Goal: Navigation & Orientation: Find specific page/section

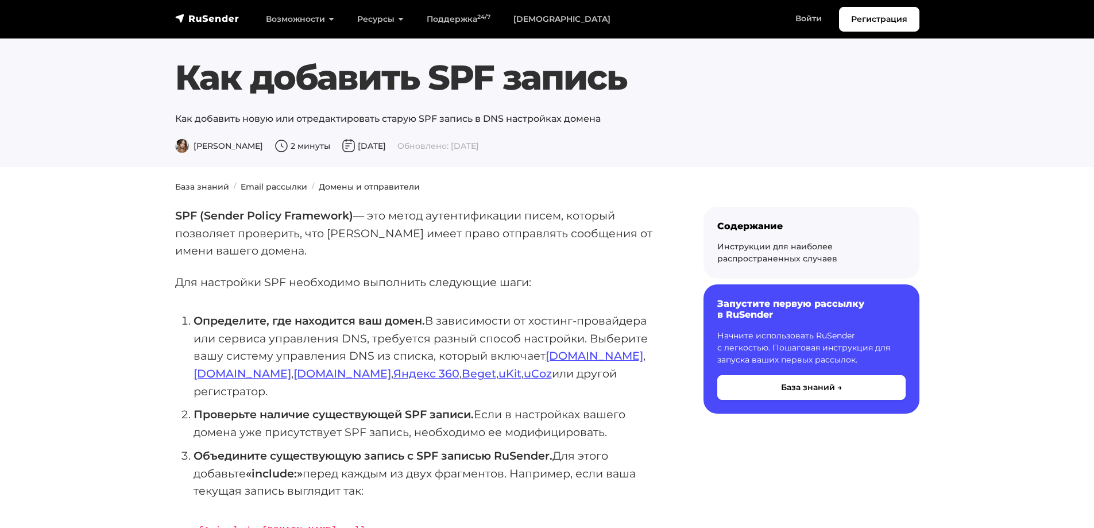
click at [193, 29] on div "Регистрация Возможности Конструктор писем Формы подписки A/B–тестирование API и…" at bounding box center [547, 19] width 758 height 25
click at [202, 25] on link "navbar" at bounding box center [207, 18] width 64 height 14
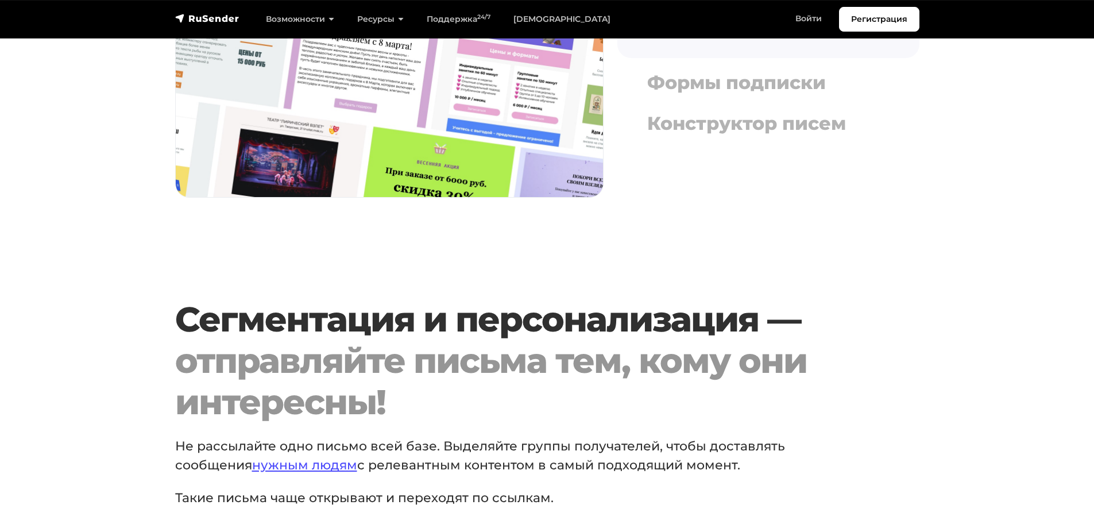
scroll to position [1494, 0]
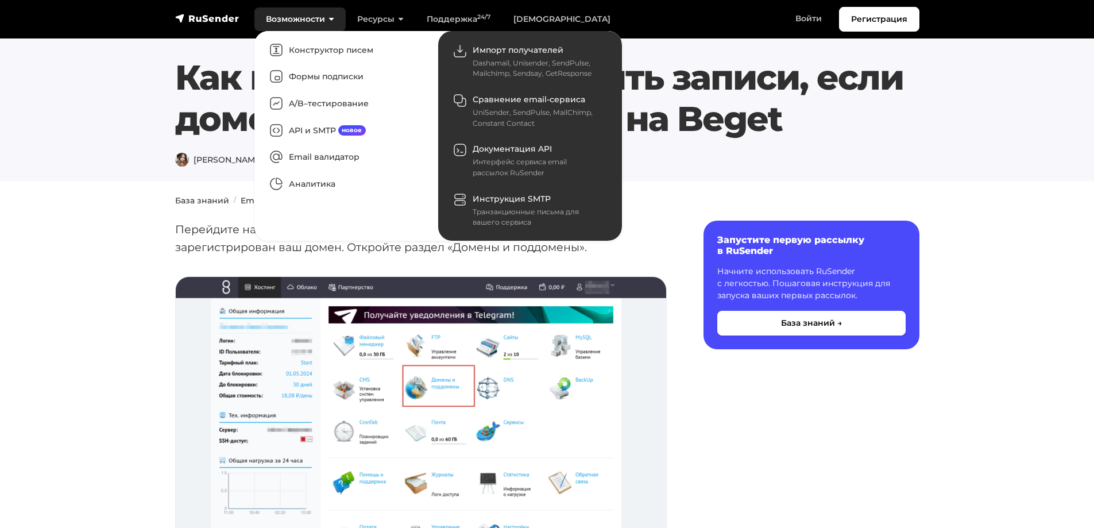
scroll to position [4768, 0]
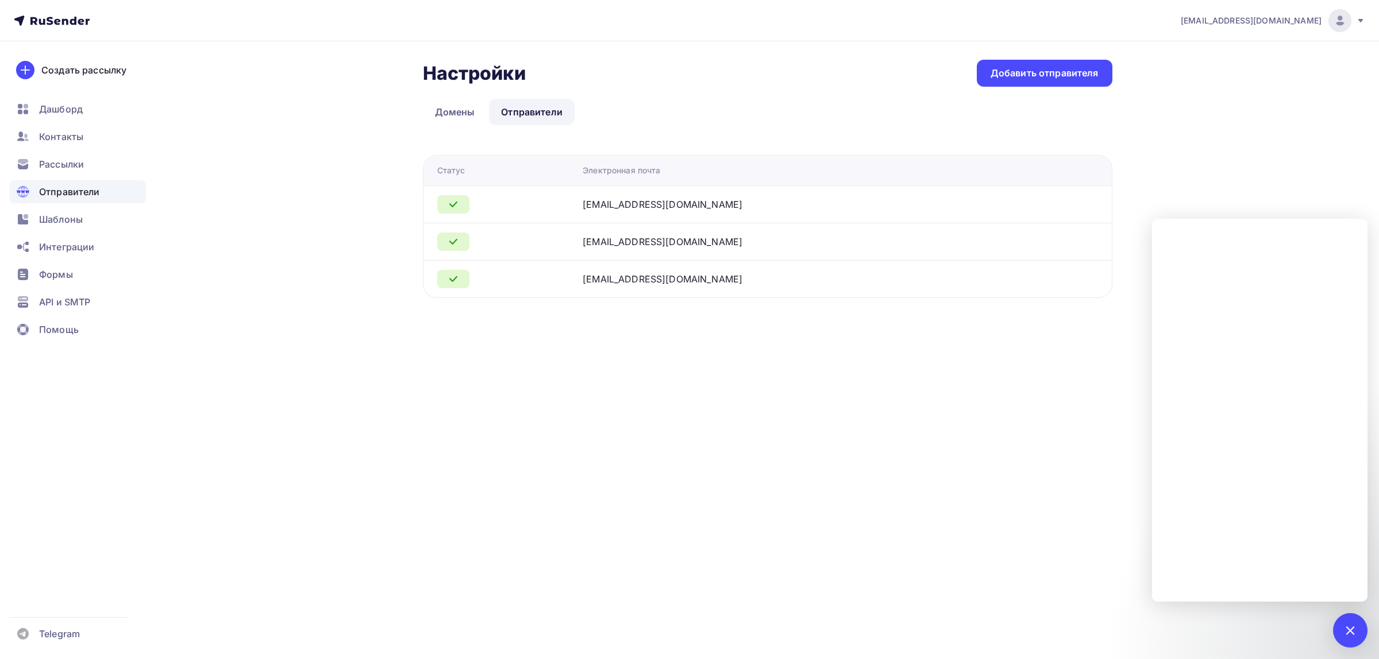
click at [532, 115] on link "Отправители" at bounding box center [532, 112] width 86 height 26
click at [443, 113] on link "Домены" at bounding box center [455, 112] width 64 height 26
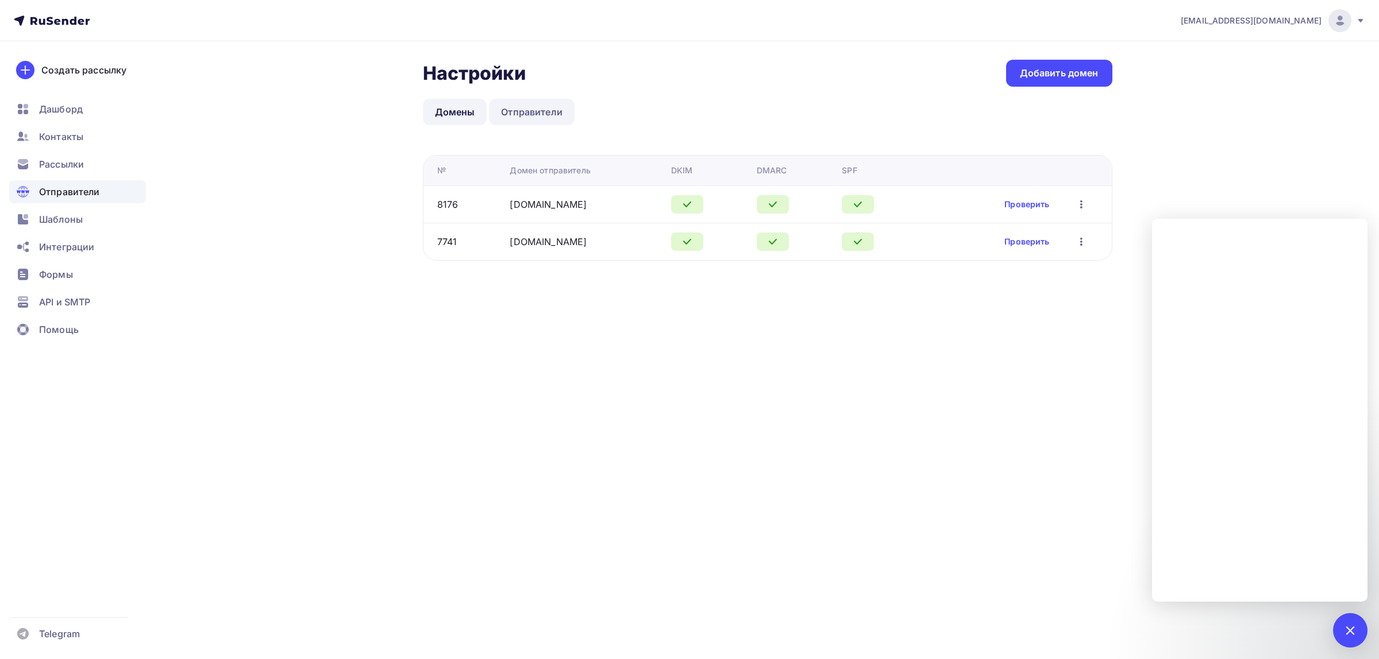
click at [535, 111] on link "Отправители" at bounding box center [532, 112] width 86 height 26
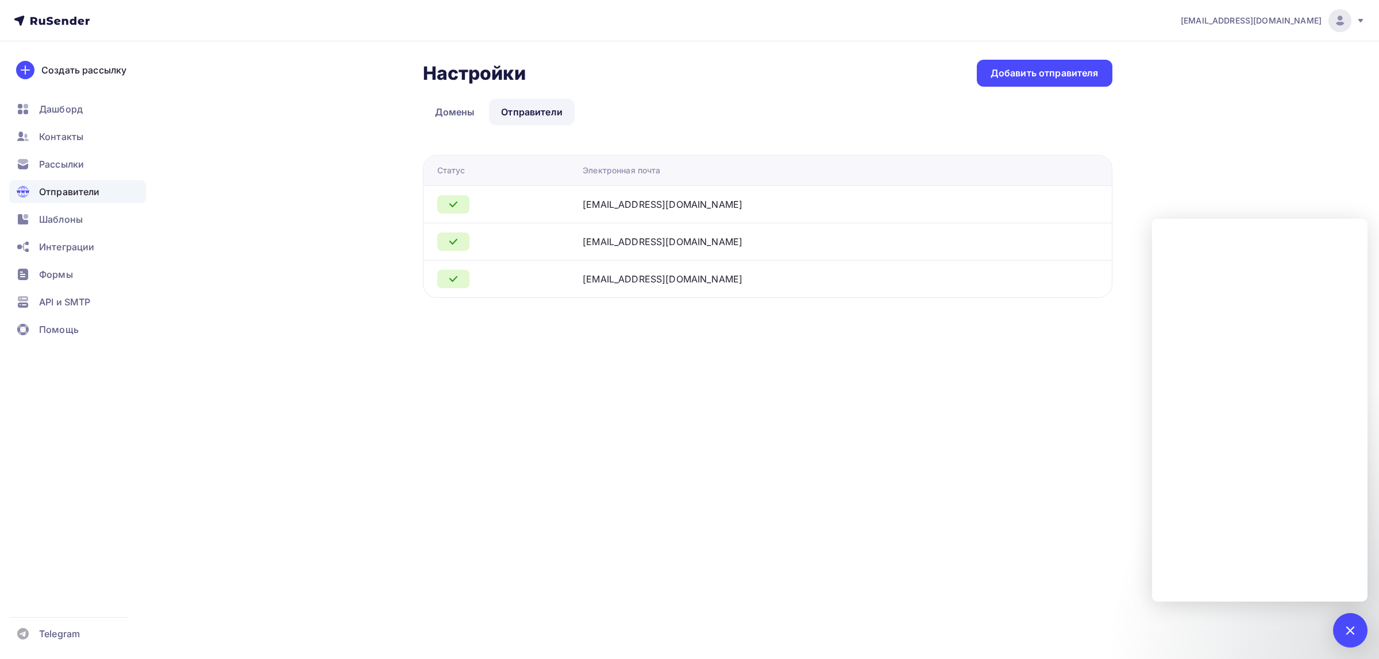
click at [727, 377] on div "[EMAIL_ADDRESS][DOMAIN_NAME] Аккаунт Тарифы Выйти Создать рассылку [GEOGRAPHIC_…" at bounding box center [689, 329] width 1379 height 659
